Goal: Obtain resource: Obtain resource

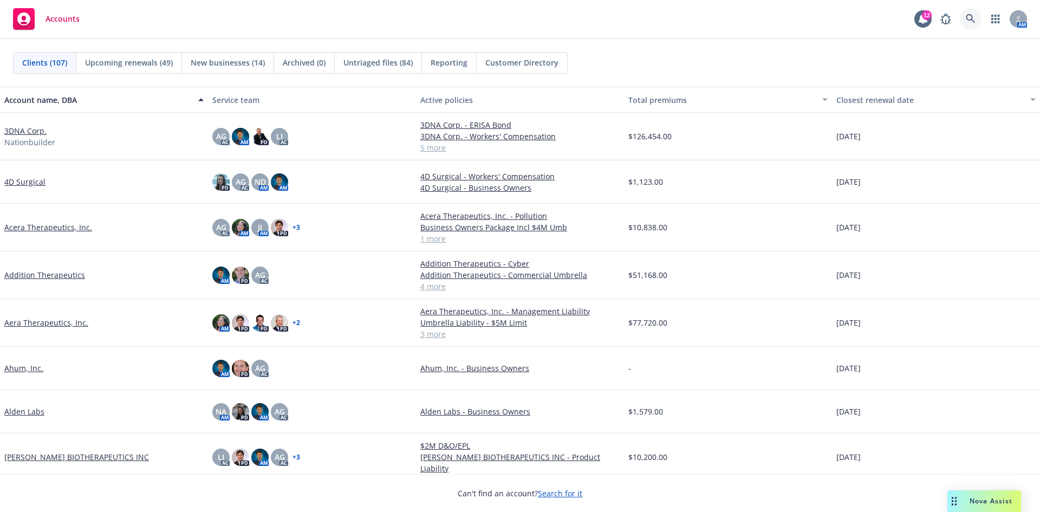
click at [974, 15] on icon at bounding box center [971, 19] width 10 height 10
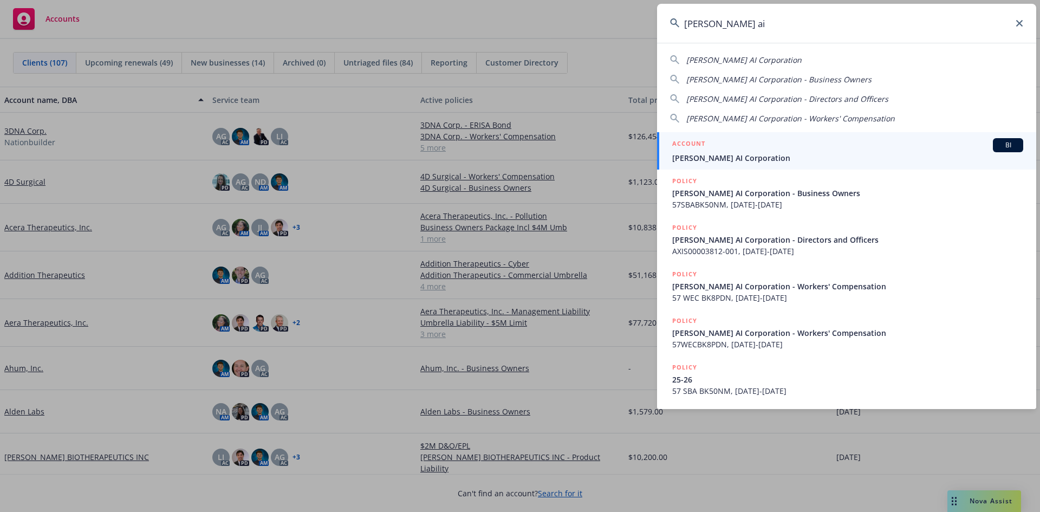
type input "[PERSON_NAME] ai"
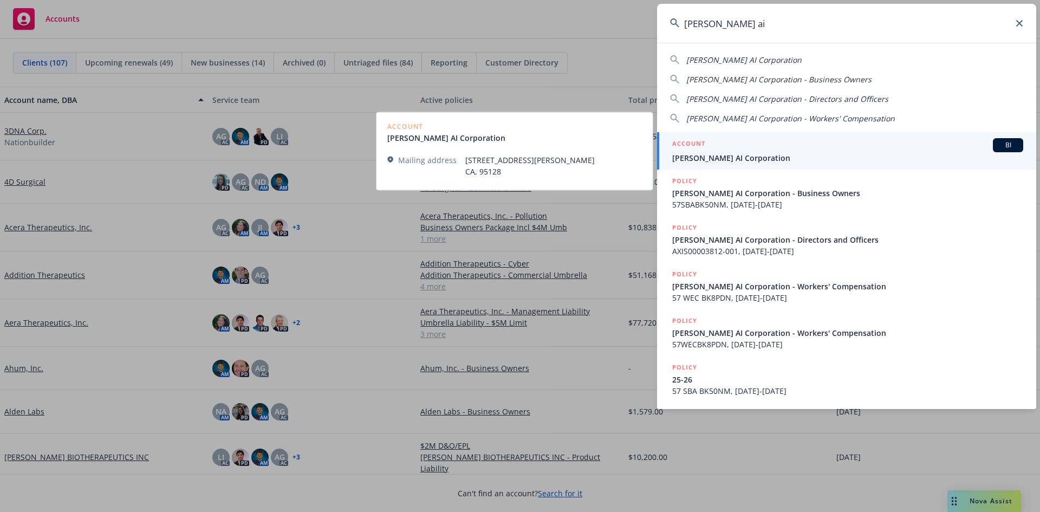
click at [711, 158] on span "[PERSON_NAME] AI Corporation" at bounding box center [847, 157] width 351 height 11
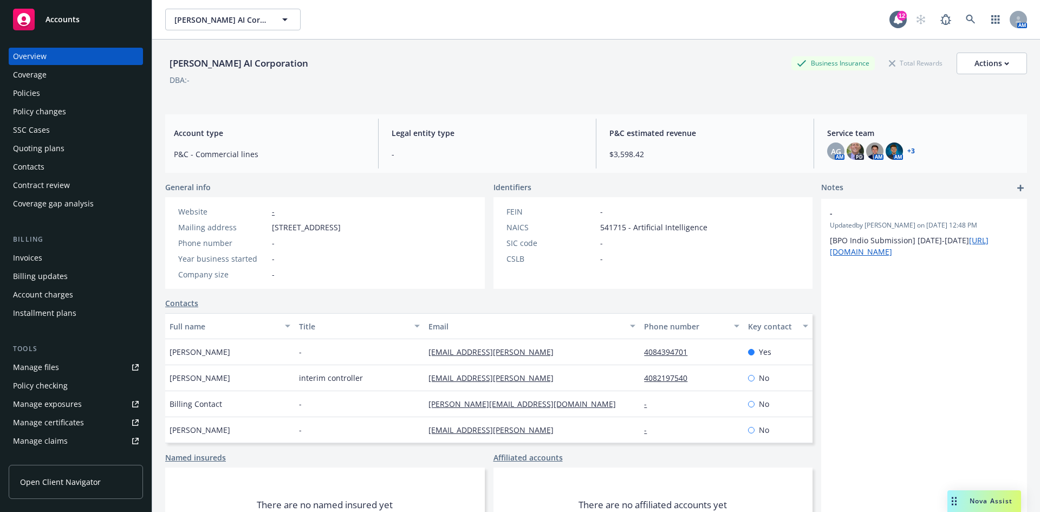
click at [69, 96] on div "Policies" at bounding box center [76, 92] width 126 height 17
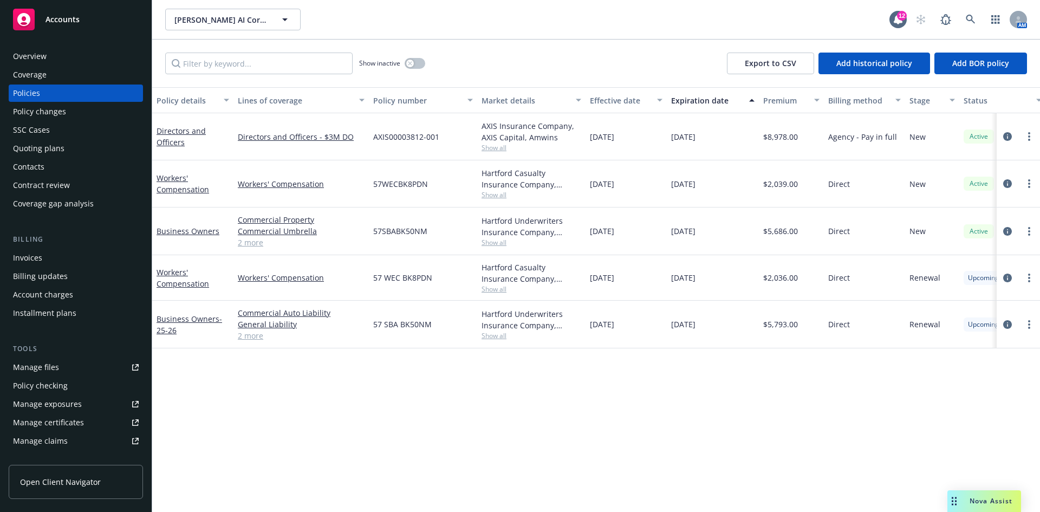
click at [82, 58] on div "Overview" at bounding box center [76, 56] width 126 height 17
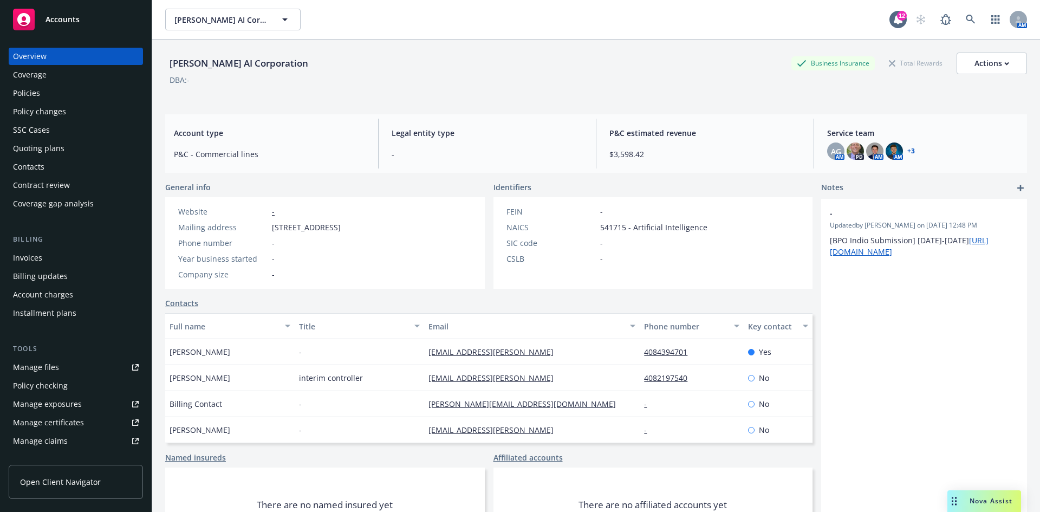
click at [907, 148] on link "+ 3" at bounding box center [911, 151] width 8 height 6
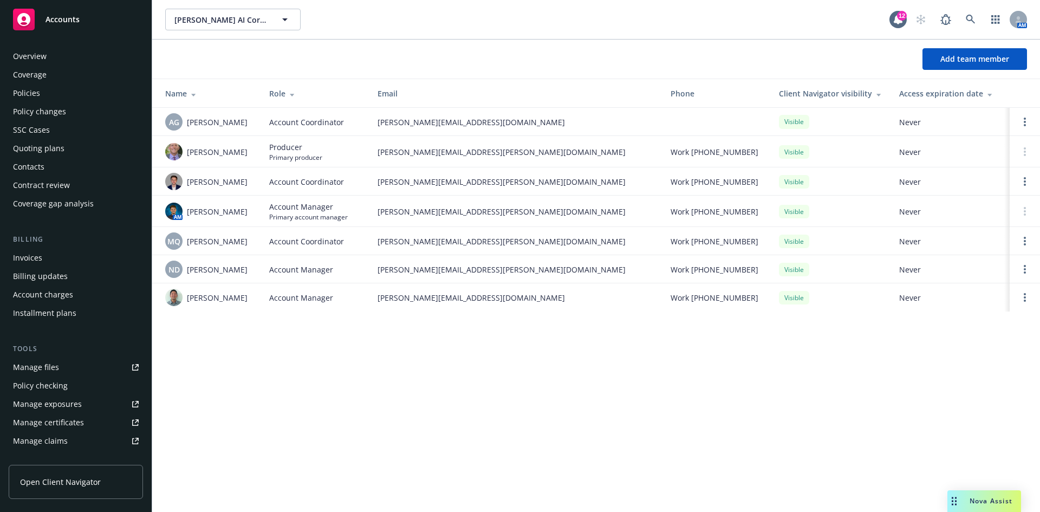
click at [58, 155] on div "Quoting plans" at bounding box center [38, 148] width 51 height 17
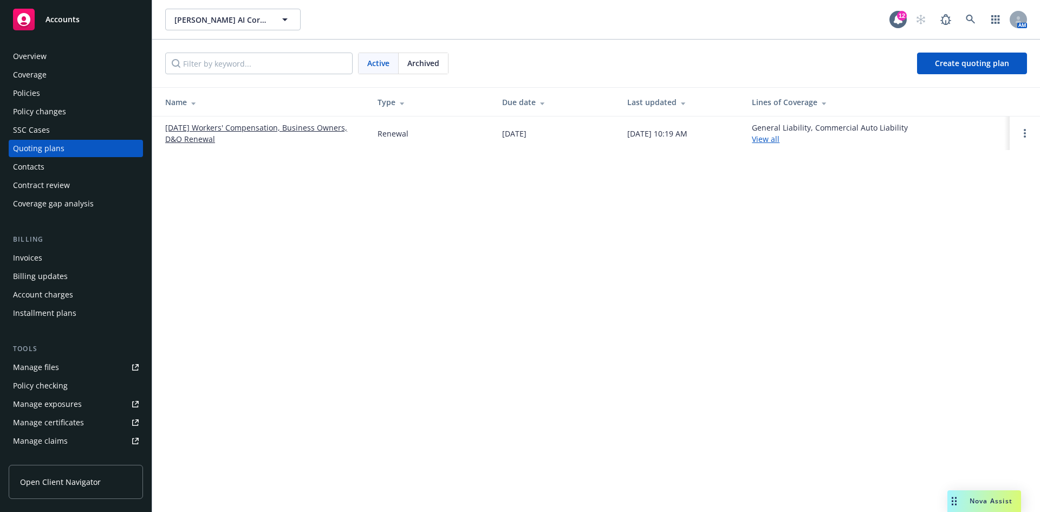
click at [304, 133] on link "[DATE] Workers' Compensation, Business Owners, D&O Renewal" at bounding box center [262, 133] width 195 height 23
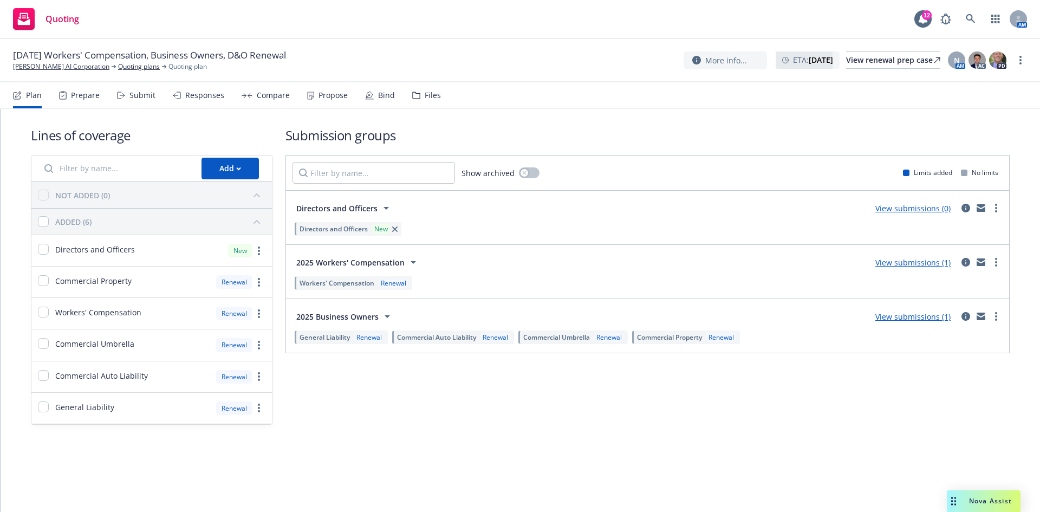
click at [418, 98] on div "Files" at bounding box center [426, 95] width 29 height 26
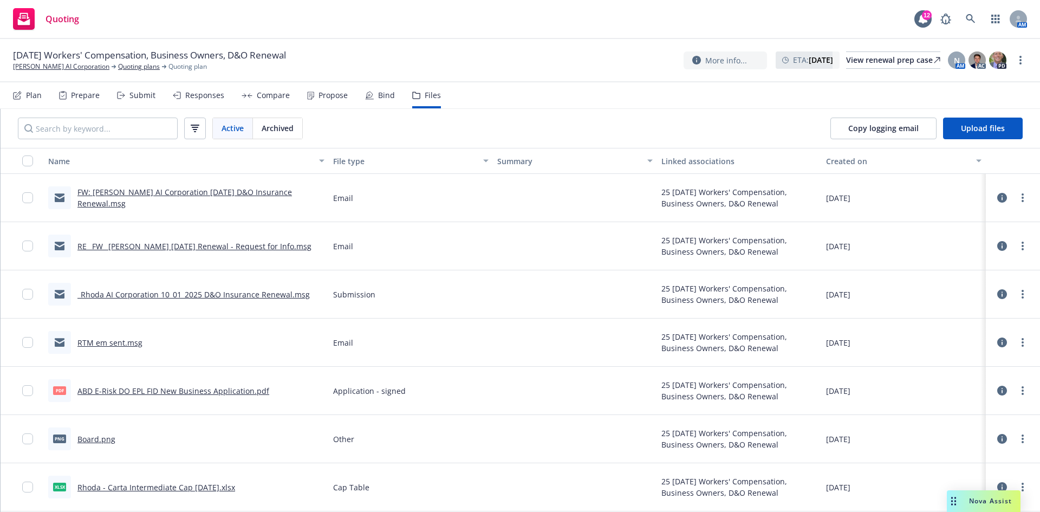
click at [276, 196] on link "FW: [PERSON_NAME] AI Corporation [DATE] D&O Insurance Renewal.msg" at bounding box center [184, 198] width 214 height 22
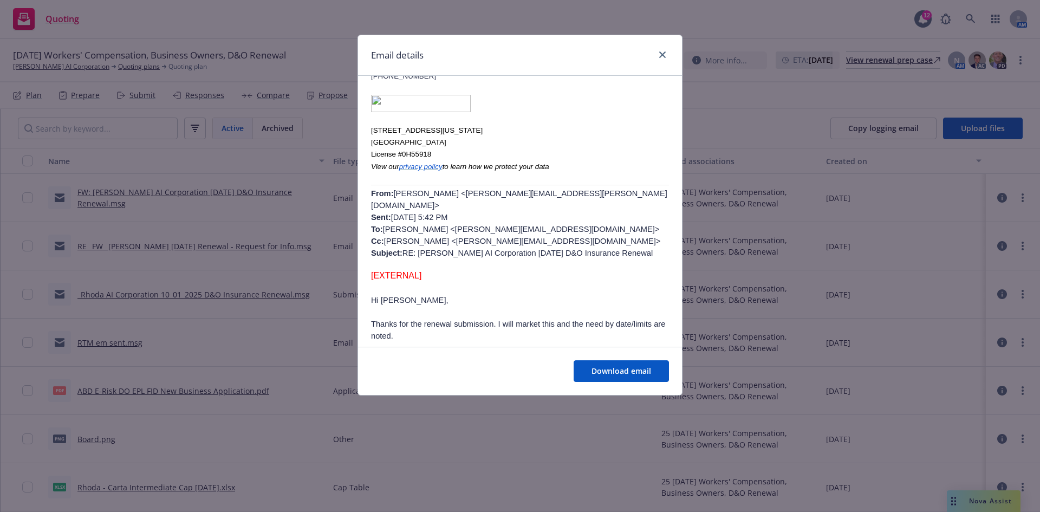
scroll to position [325, 0]
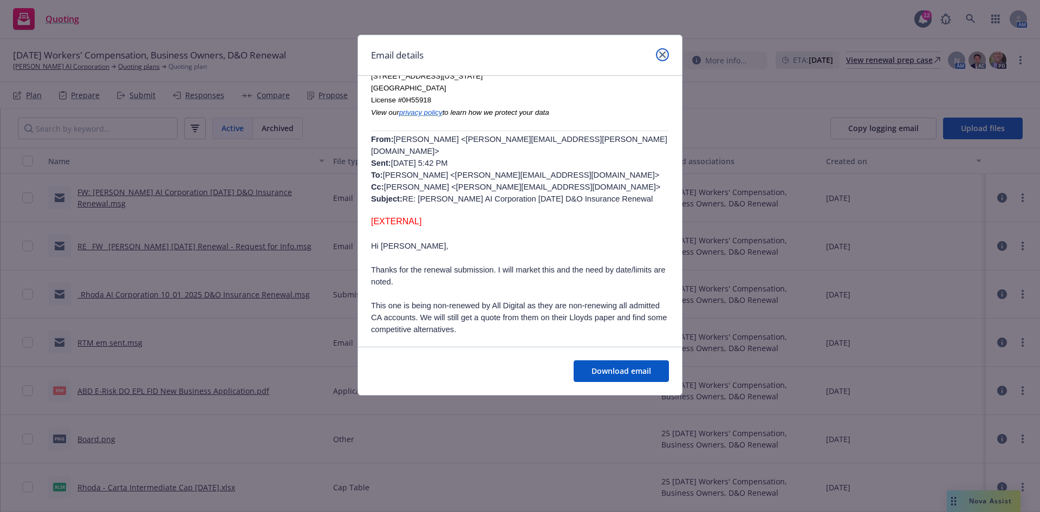
click at [665, 54] on icon "close" at bounding box center [662, 54] width 6 height 6
